Goal: Use online tool/utility: Utilize a website feature to perform a specific function

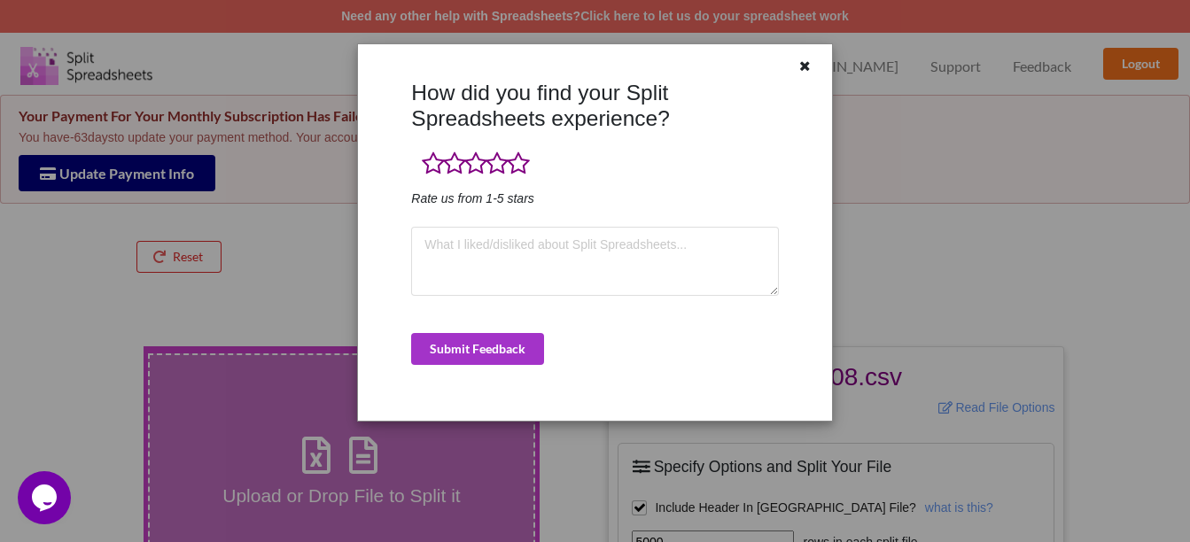
scroll to position [177, 0]
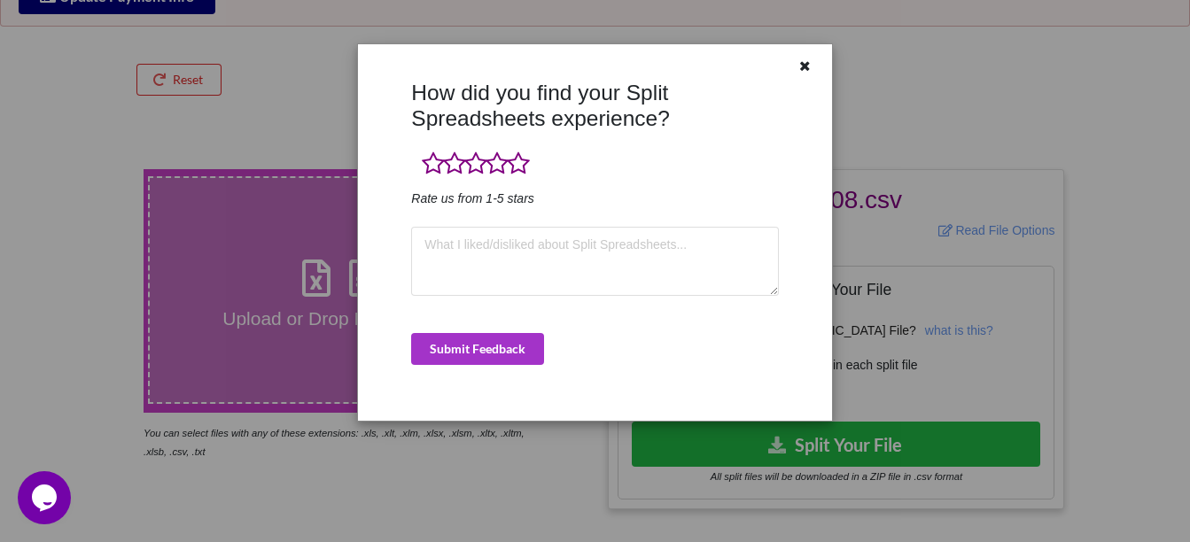
click at [807, 68] on icon at bounding box center [805, 64] width 15 height 12
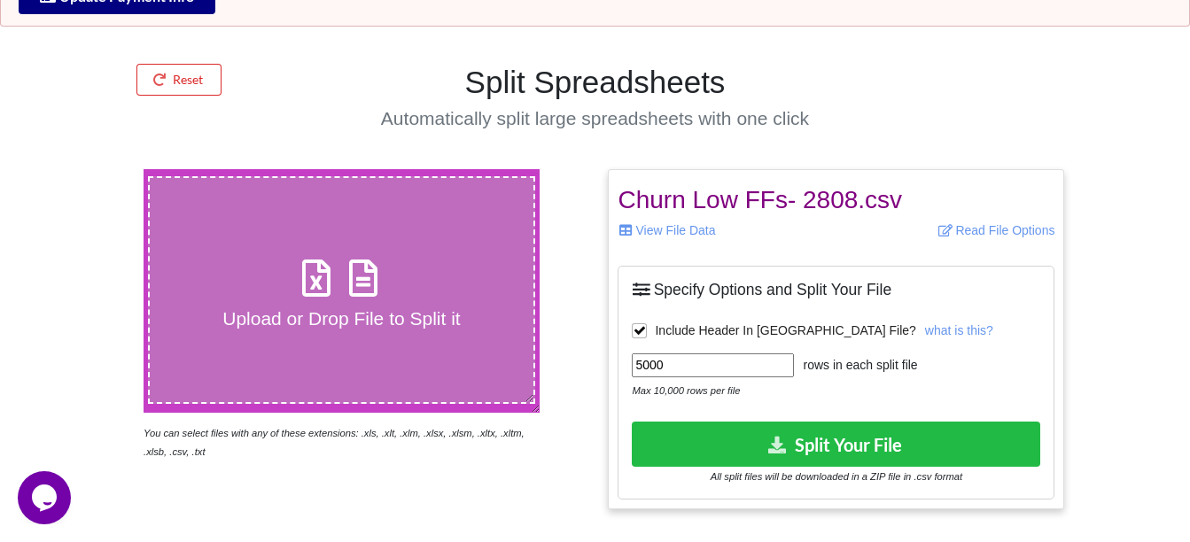
click at [320, 283] on icon at bounding box center [316, 269] width 44 height 37
click at [88, 169] on input "Upload or Drop File to Split it" at bounding box center [88, 169] width 0 height 0
type input "C:\fakepath\Ultra Low Low FFs- 2808.csv"
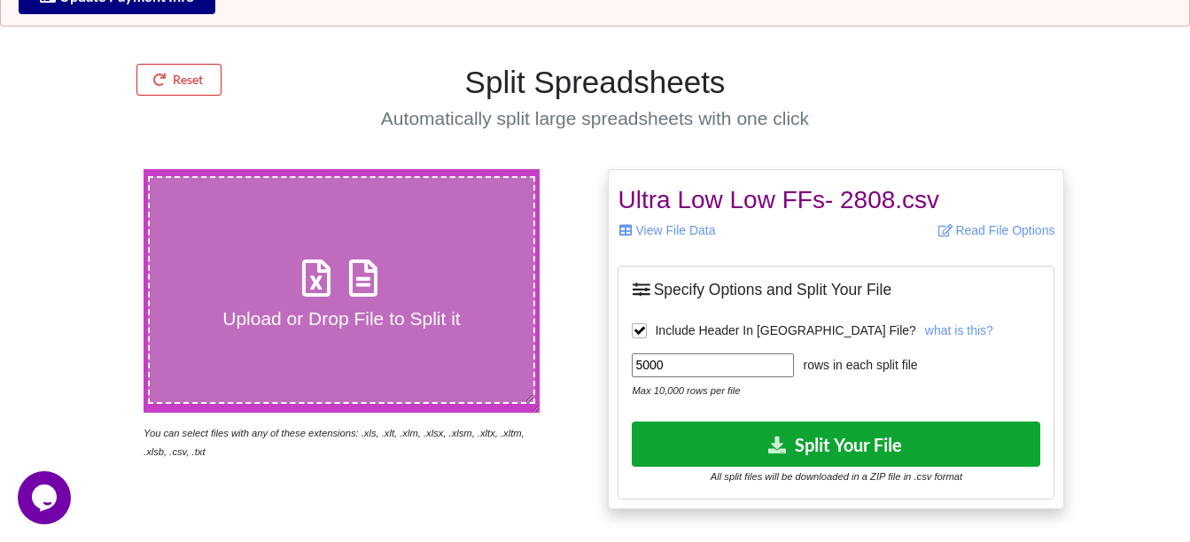
click at [815, 428] on button "Split Your File" at bounding box center [836, 444] width 408 height 45
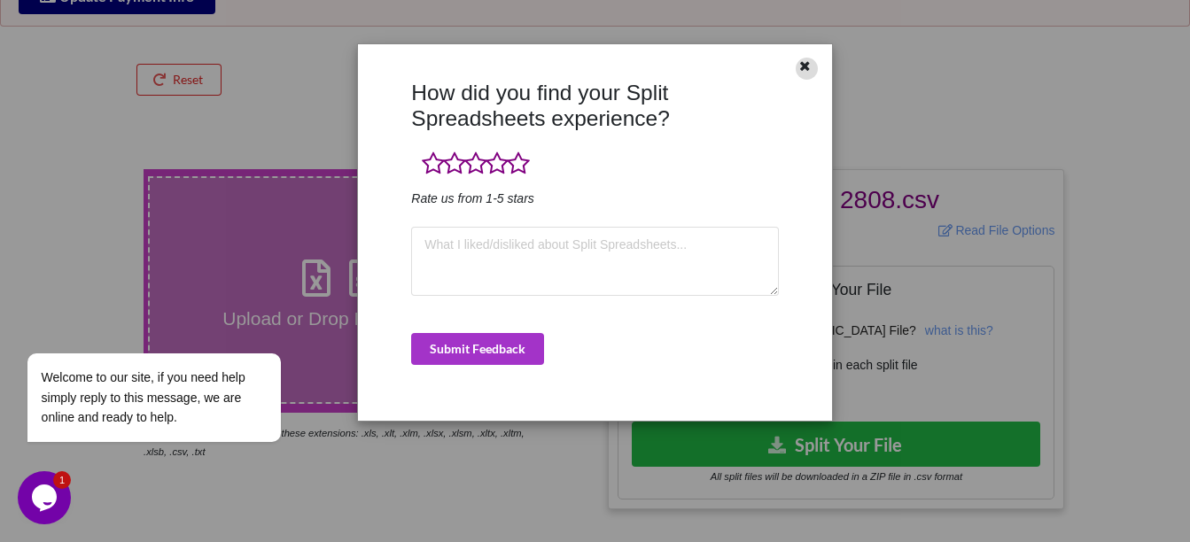
click at [807, 70] on icon at bounding box center [805, 64] width 15 height 12
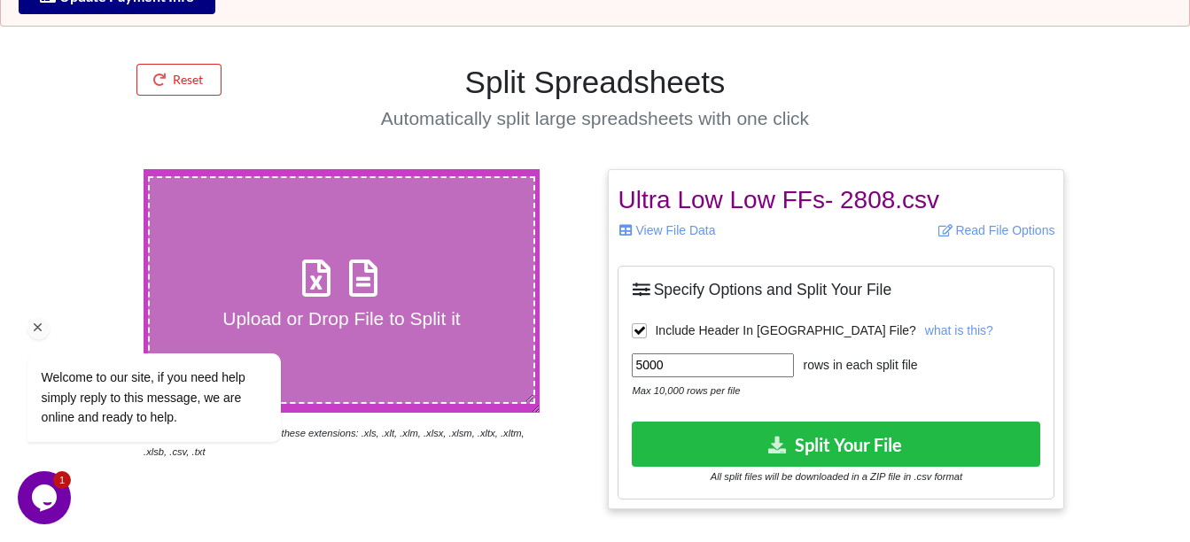
click at [302, 277] on div "Welcome to our site, if you need help simply reply to this message, we are onli…" at bounding box center [177, 324] width 319 height 269
click at [321, 268] on div "Welcome to our site, if you need help simply reply to this message, we are onli…" at bounding box center [177, 324] width 319 height 269
click at [317, 274] on div "Welcome to our site, if you need help simply reply to this message, we are onli…" at bounding box center [177, 324] width 319 height 269
click at [33, 320] on icon "Chat attention grabber" at bounding box center [38, 328] width 16 height 16
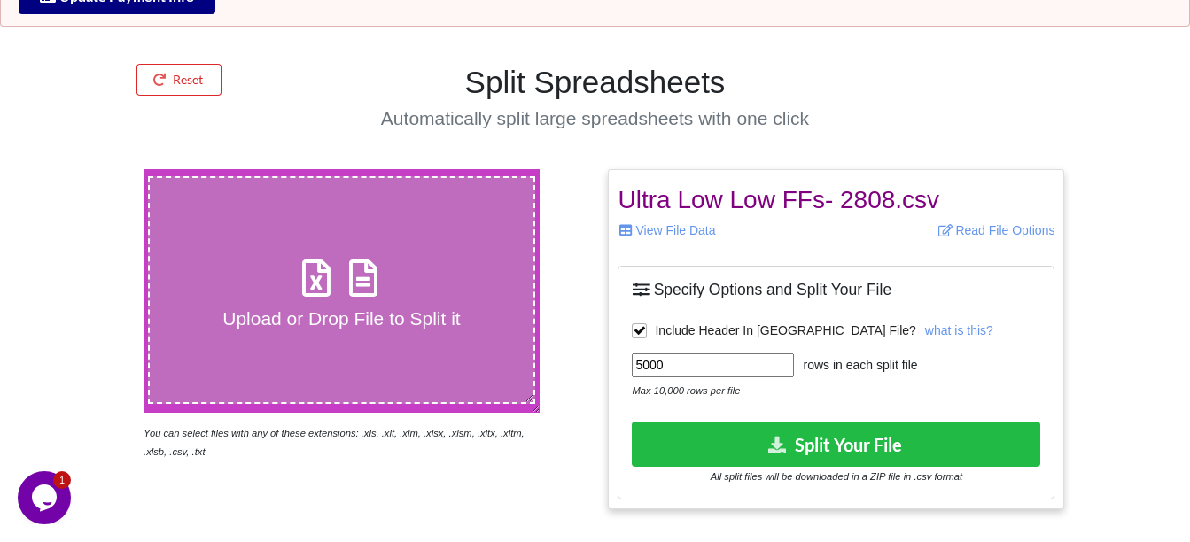
click at [300, 274] on icon at bounding box center [316, 269] width 44 height 37
click at [88, 169] on input "Upload or Drop File to Split it" at bounding box center [88, 169] width 0 height 0
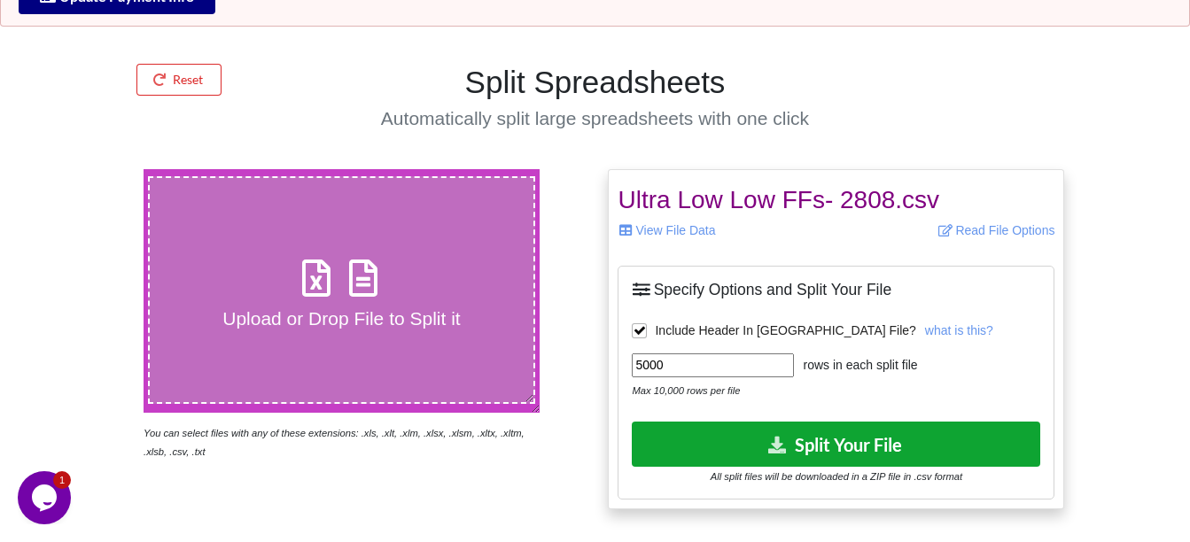
click at [788, 447] on button "Split Your File" at bounding box center [836, 444] width 408 height 45
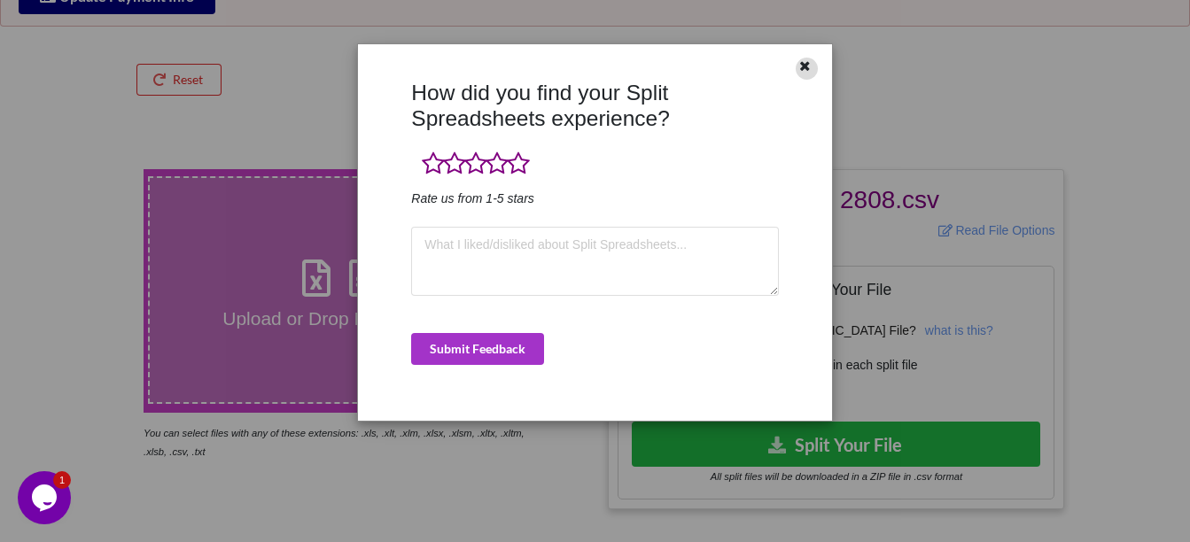
click at [799, 67] on icon at bounding box center [805, 64] width 15 height 12
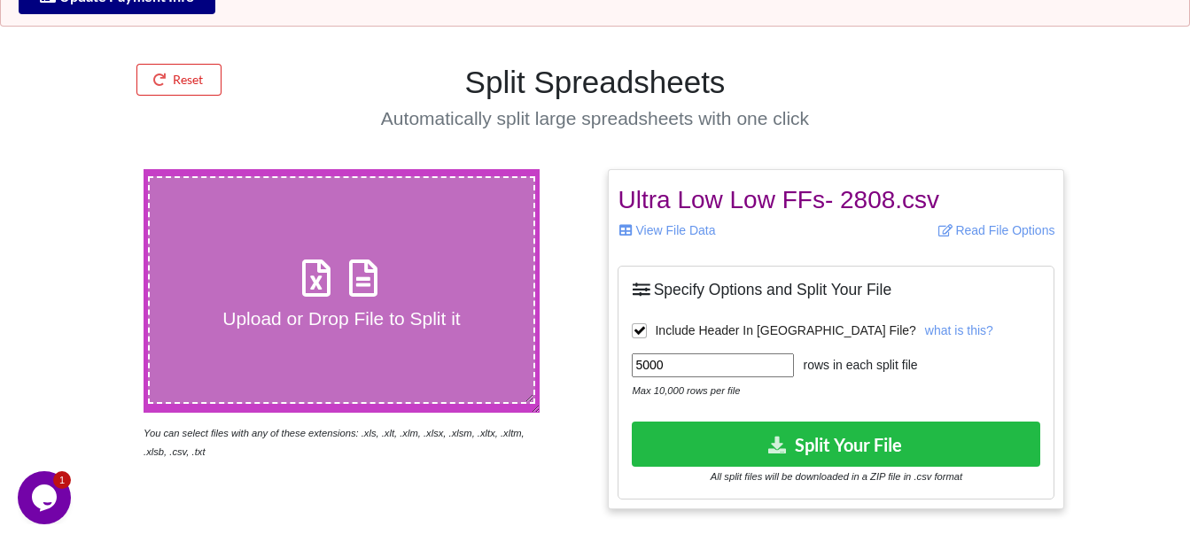
click at [324, 273] on icon at bounding box center [316, 269] width 44 height 37
click at [88, 169] on input "Upload or Drop File to Split it" at bounding box center [88, 169] width 0 height 0
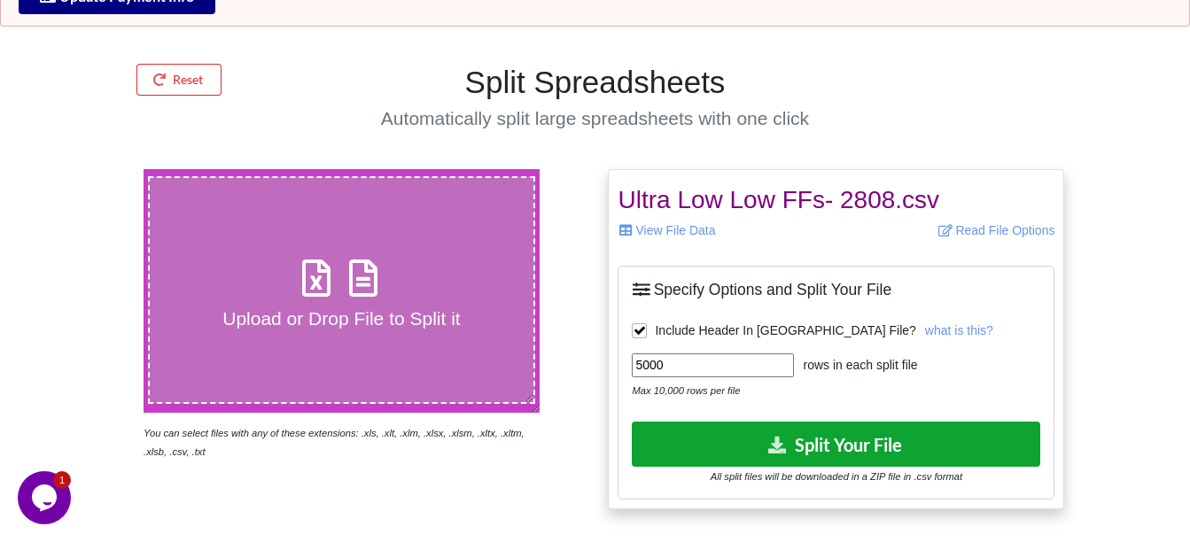
click at [781, 439] on icon at bounding box center [776, 444] width 21 height 15
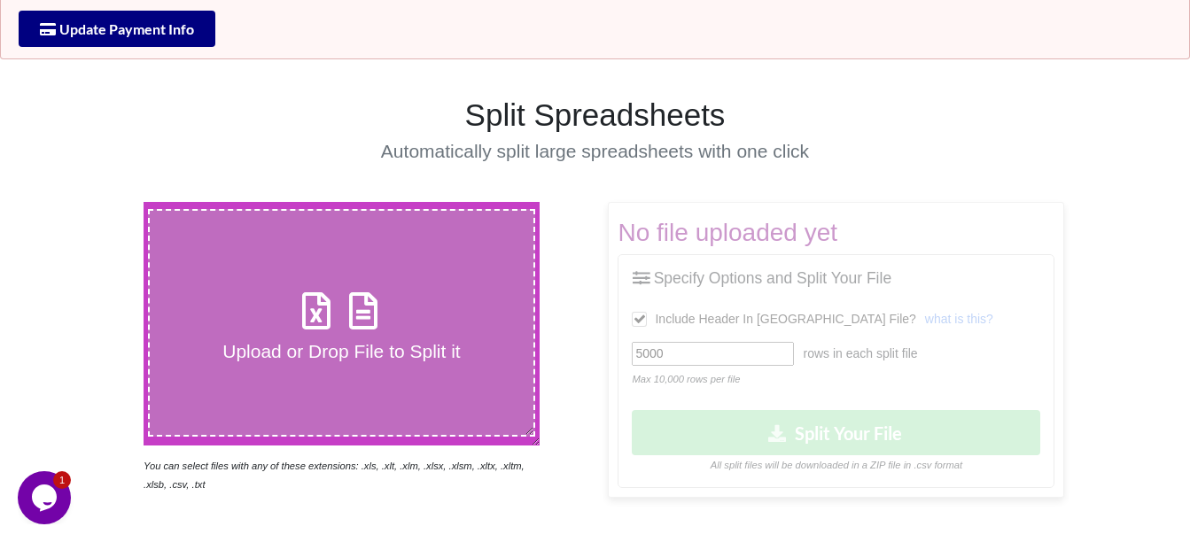
scroll to position [177, 0]
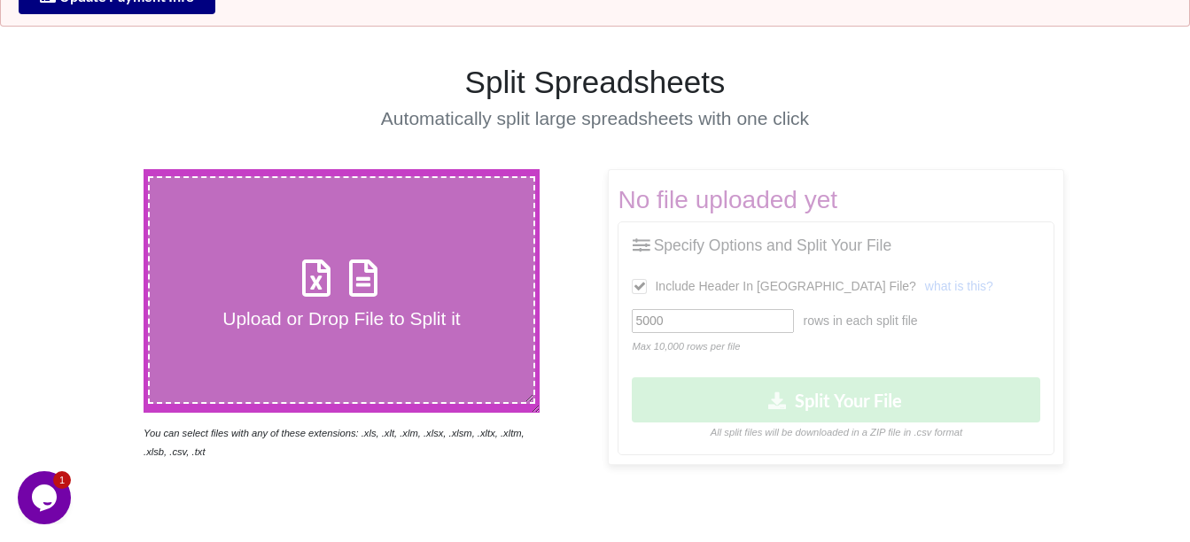
click at [316, 283] on icon at bounding box center [316, 269] width 44 height 37
click at [88, 169] on input "Upload or Drop File to Split it" at bounding box center [88, 169] width 0 height 0
type input "C:\fakepath\Ultra Low Low FFs- 2808.csv"
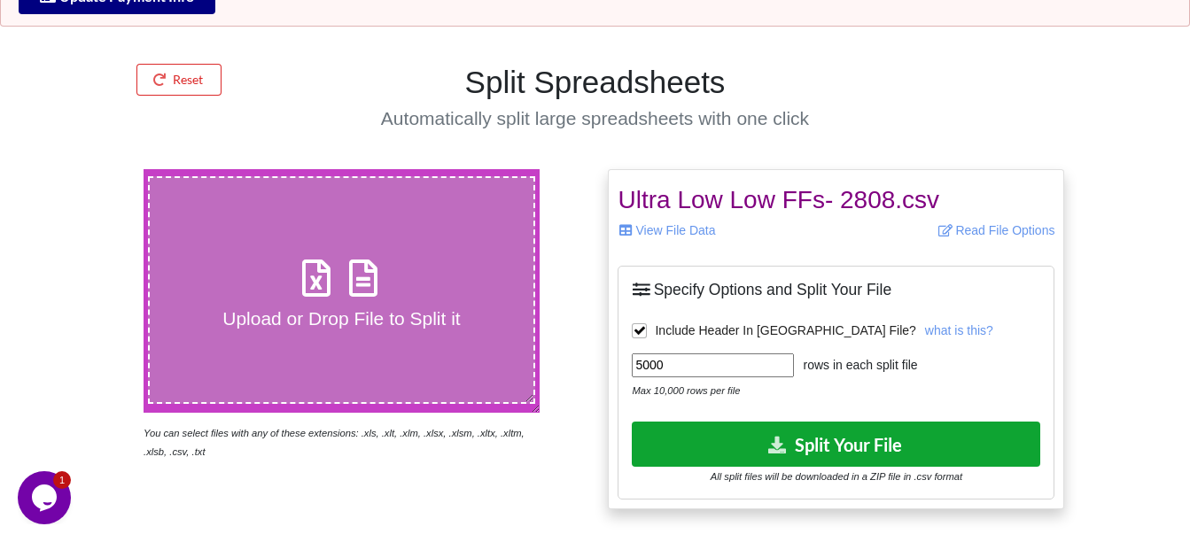
click at [838, 430] on button "Split Your File" at bounding box center [836, 444] width 408 height 45
